Goal: Task Accomplishment & Management: Use online tool/utility

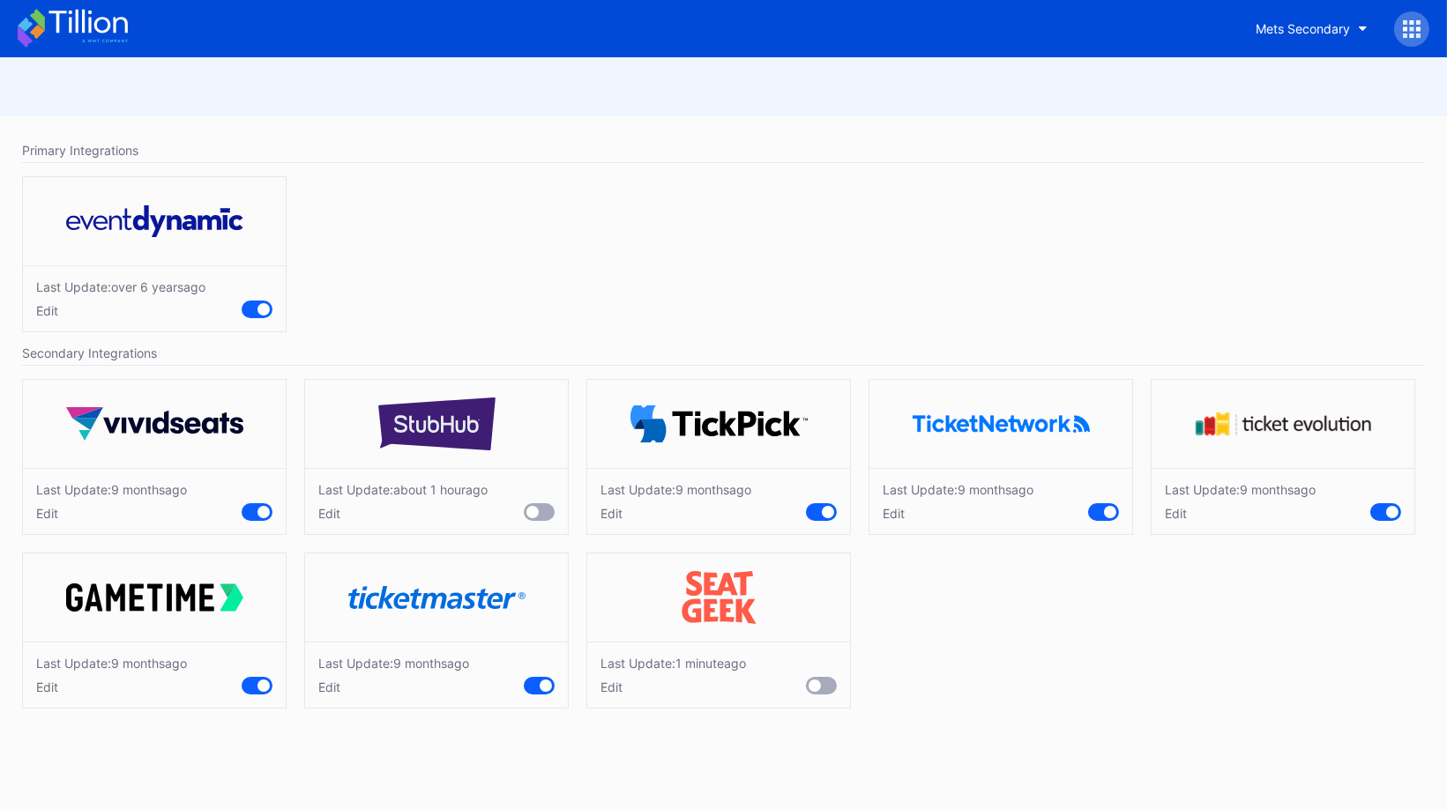
click at [1405, 25] on icon at bounding box center [1412, 29] width 18 height 18
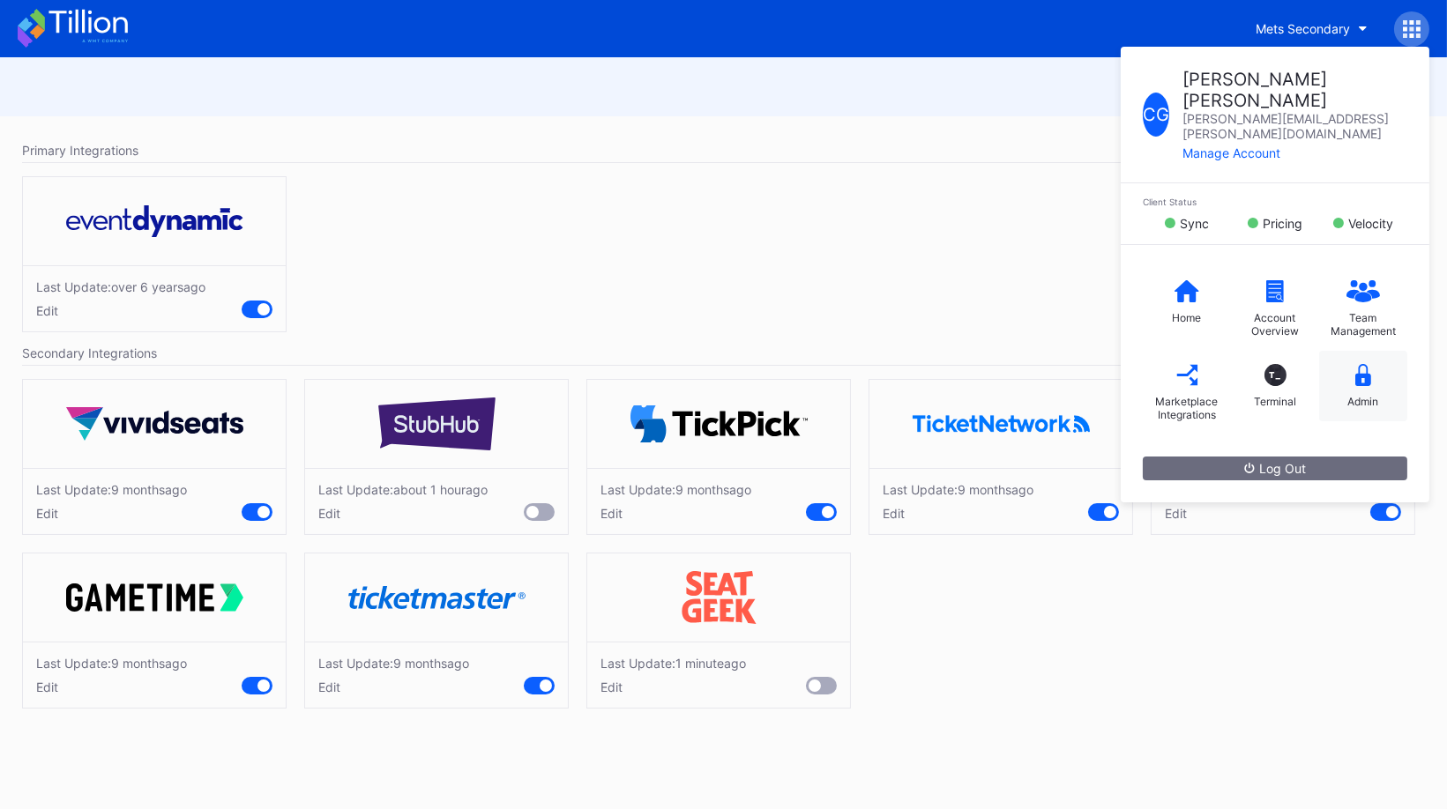
click at [1353, 395] on div "Admin" at bounding box center [1363, 401] width 31 height 13
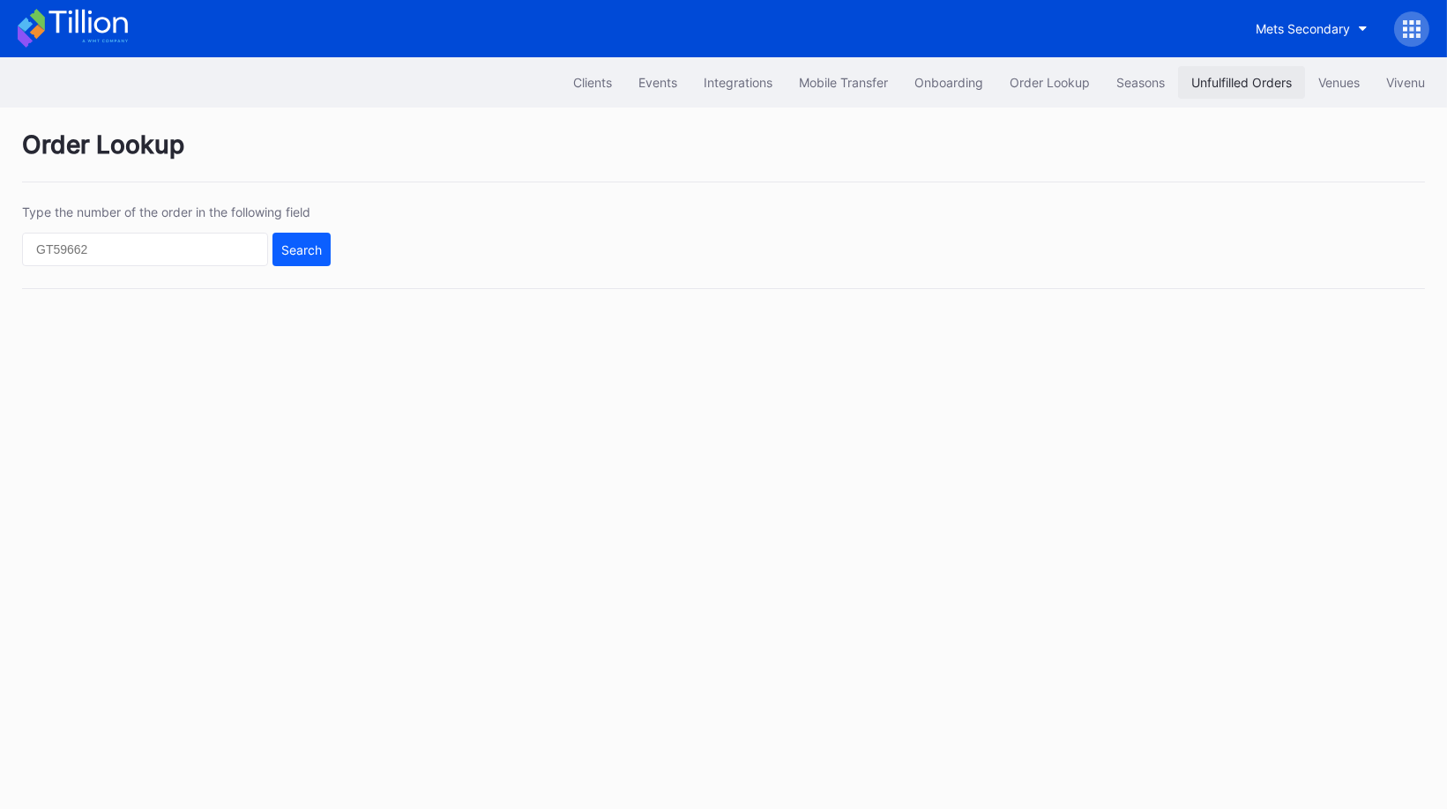
click at [1235, 93] on button "Unfulfilled Orders" at bounding box center [1241, 82] width 127 height 33
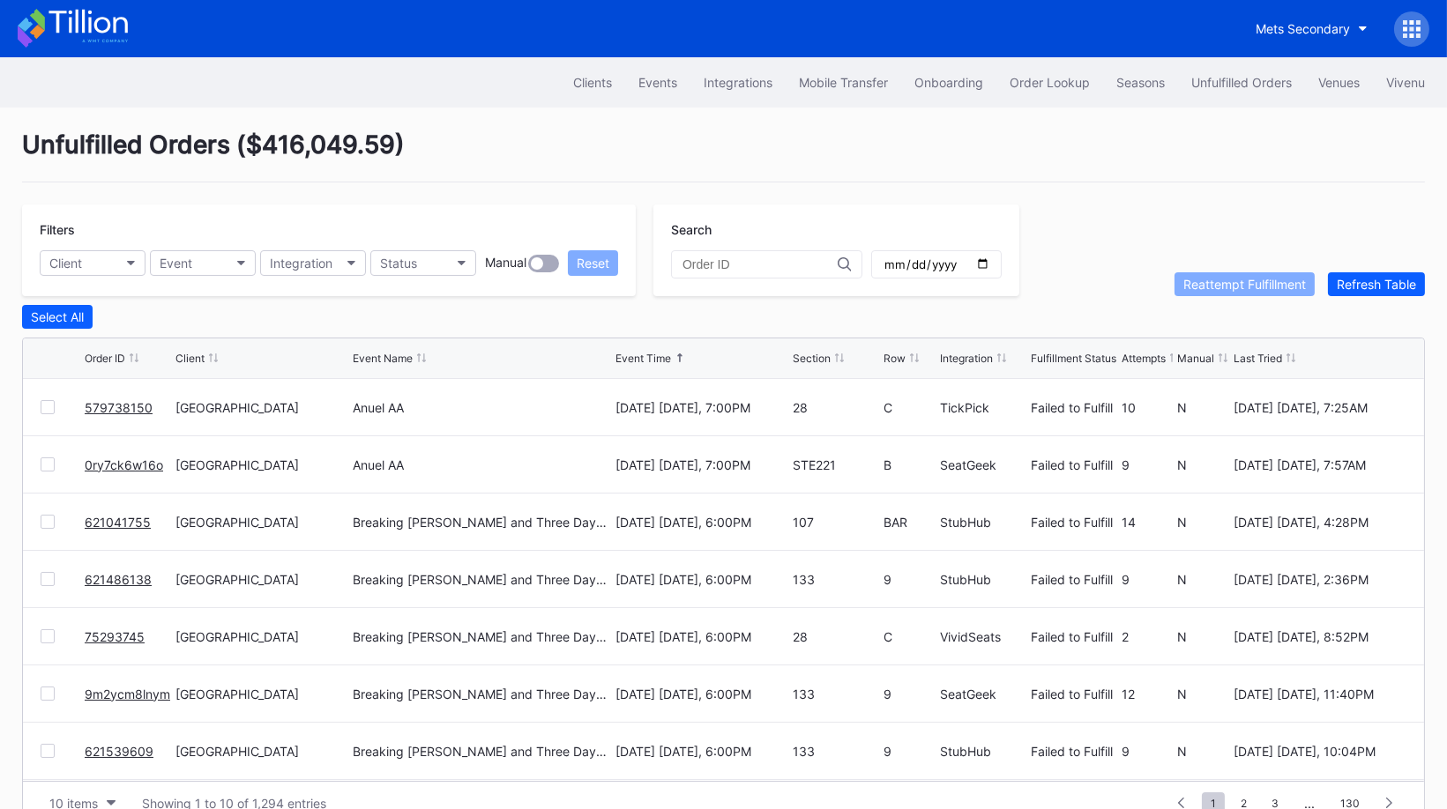
scroll to position [34, 0]
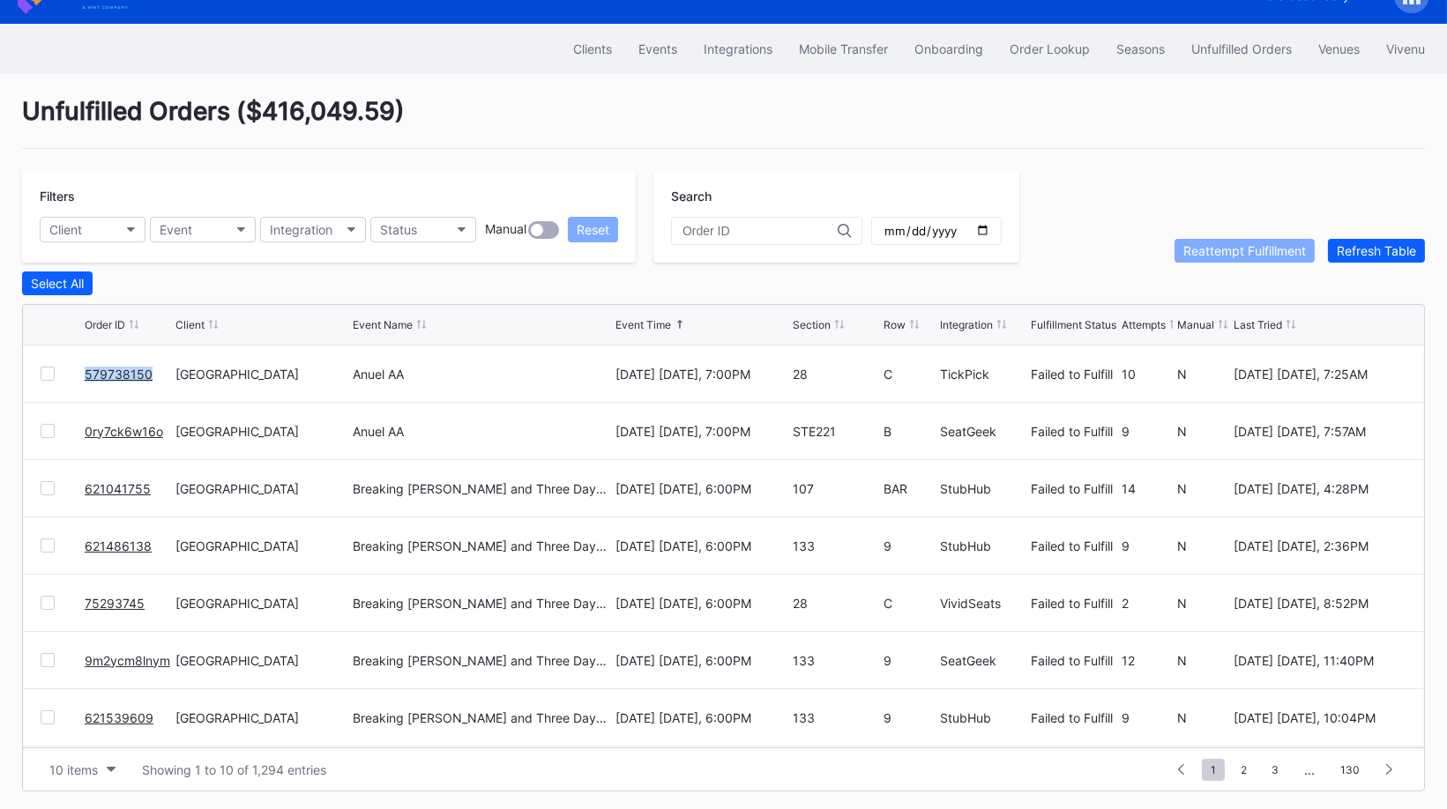
click at [132, 424] on link "0ry7ck6w16o" at bounding box center [124, 431] width 78 height 15
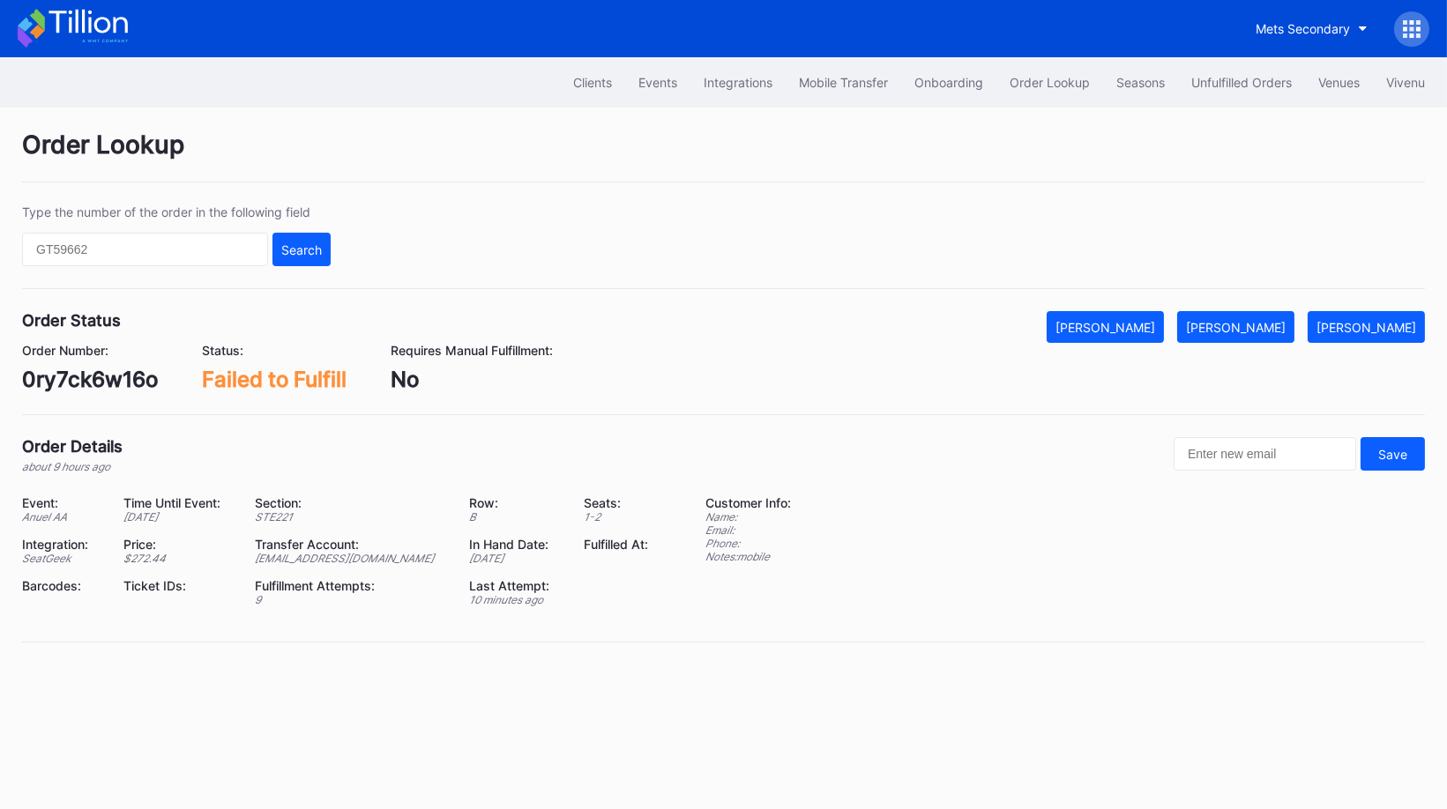
click at [135, 386] on div "0ry7ck6w16o" at bounding box center [90, 380] width 136 height 26
copy div "0ry7ck6w16o"
click at [1262, 324] on div "Mark Fulfilled" at bounding box center [1236, 327] width 100 height 15
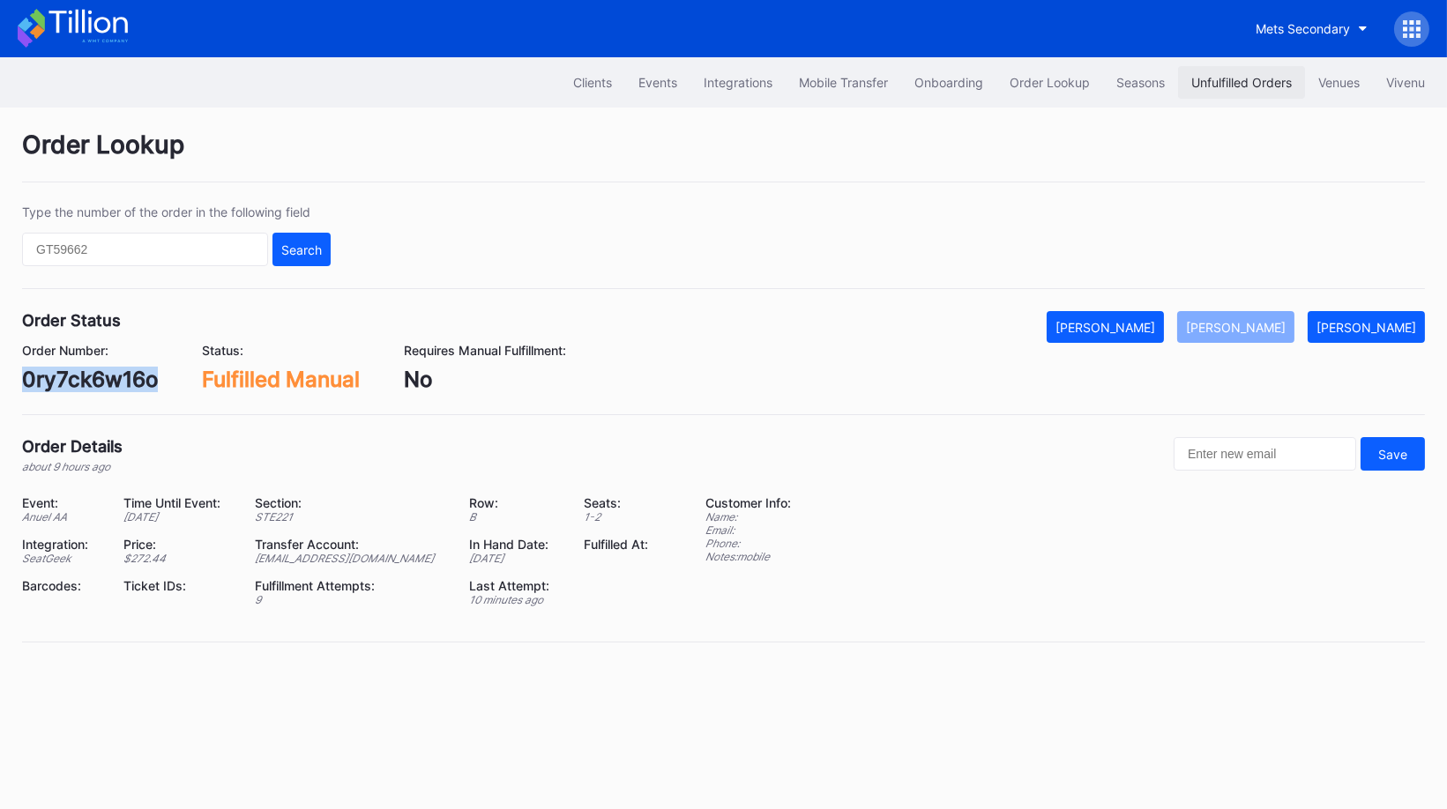
click at [1251, 85] on div "Unfulfilled Orders" at bounding box center [1241, 82] width 101 height 15
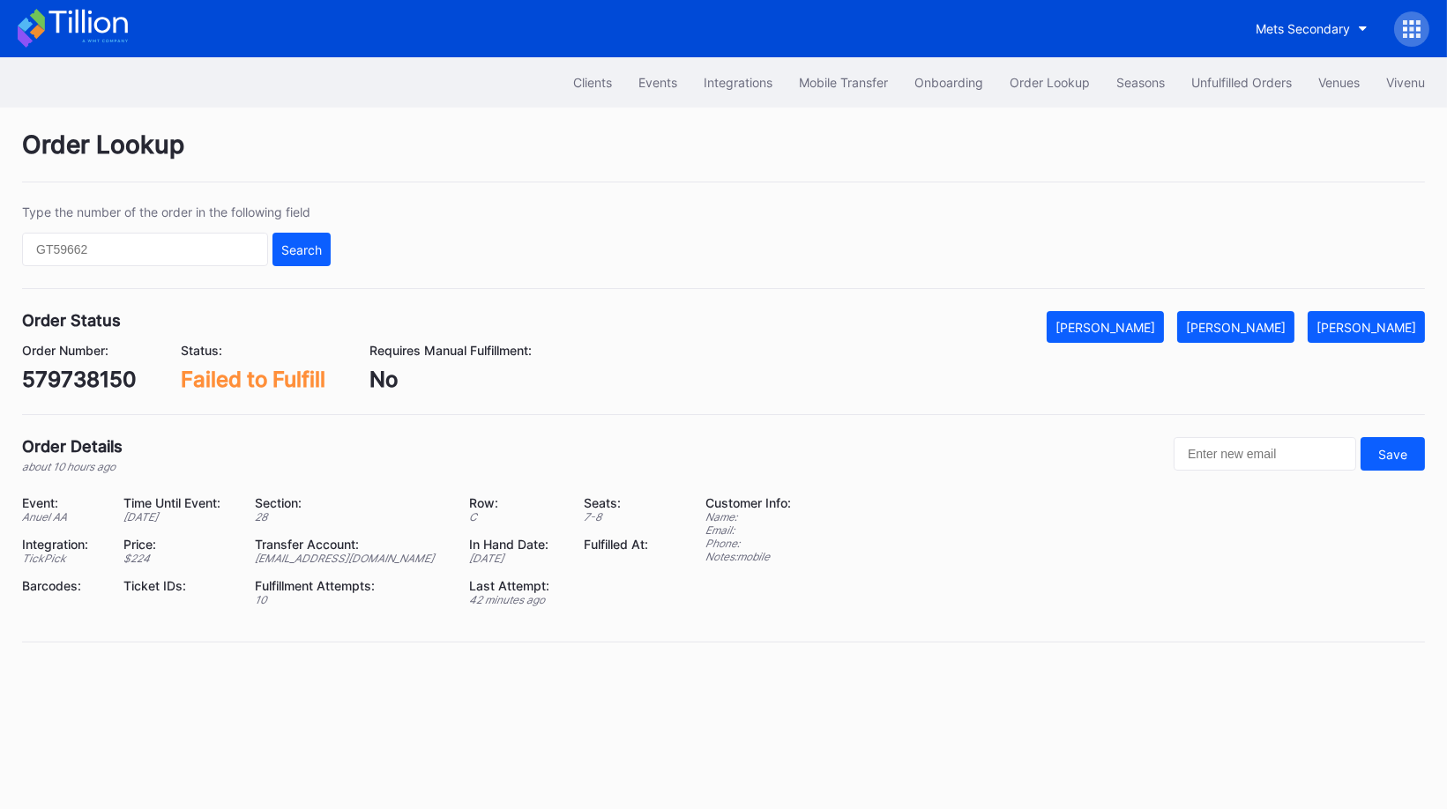
click at [66, 384] on div "579738150" at bounding box center [79, 380] width 115 height 26
copy div "579738150"
click at [1248, 320] on div "Mark Fulfilled" at bounding box center [1236, 327] width 100 height 15
